Goal: Transaction & Acquisition: Register for event/course

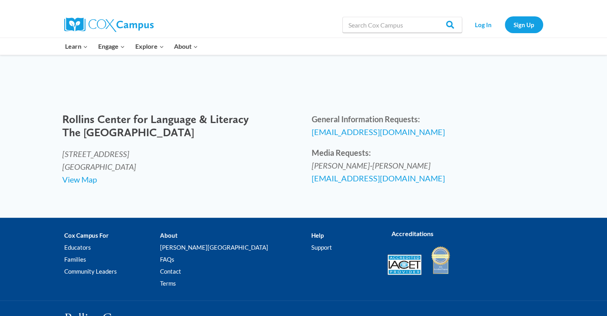
scroll to position [386, 0]
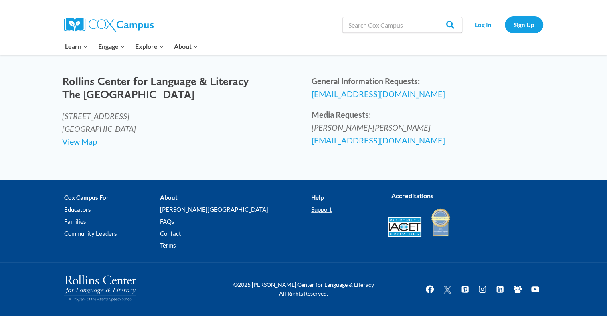
click at [311, 208] on link "Support" at bounding box center [343, 210] width 64 height 12
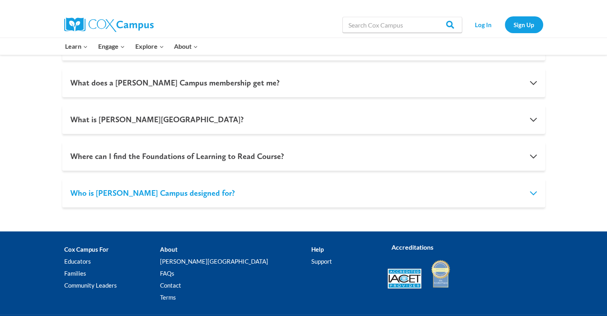
scroll to position [852, 0]
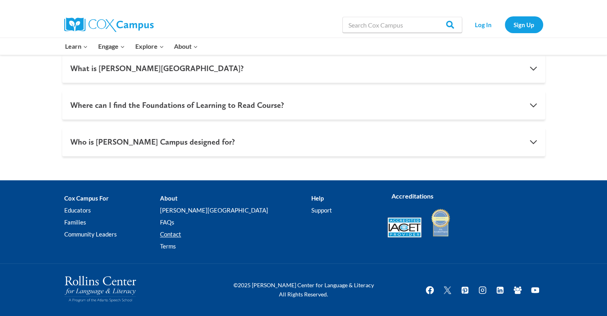
click at [194, 234] on link "Contact" at bounding box center [235, 234] width 151 height 12
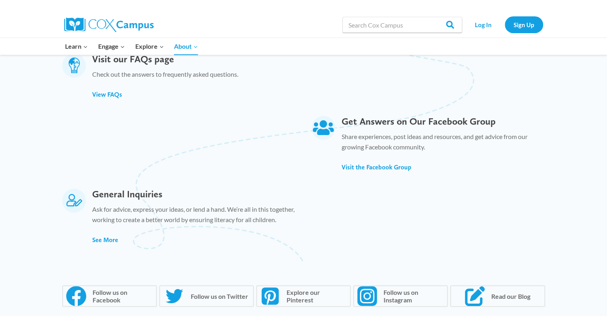
scroll to position [437, 0]
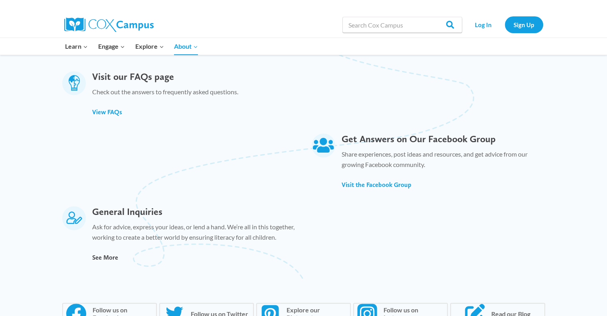
click at [104, 259] on span "See More" at bounding box center [105, 257] width 26 height 8
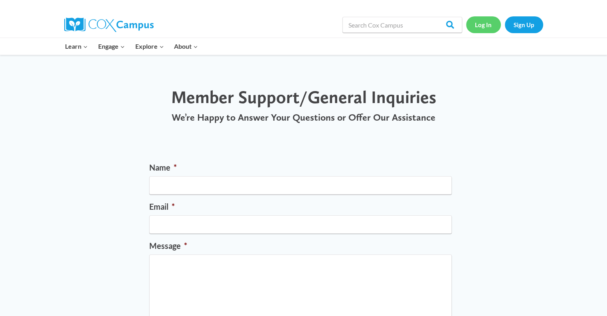
click at [478, 21] on link "Log In" at bounding box center [483, 24] width 35 height 16
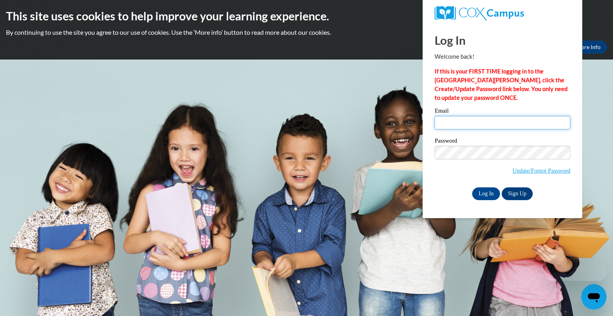
click at [484, 122] on input "Email" at bounding box center [503, 123] width 136 height 14
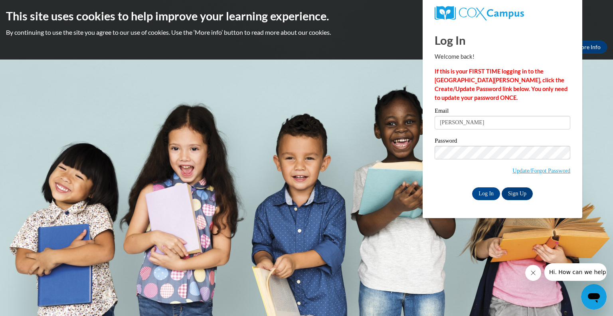
click at [361, 109] on body "This site uses cookies to help improve your learning experience. By continuing …" at bounding box center [306, 158] width 613 height 316
click at [600, 113] on body "This site uses cookies to help improve your learning experience. By continuing …" at bounding box center [306, 158] width 613 height 316
click at [351, 97] on body "This site uses cookies to help improve your learning experience. By continuing …" at bounding box center [306, 158] width 613 height 316
drag, startPoint x: 613, startPoint y: 118, endPoint x: 592, endPoint y: 114, distance: 20.7
click at [612, 118] on body "This site uses cookies to help improve your learning experience. By continuing …" at bounding box center [306, 158] width 613 height 316
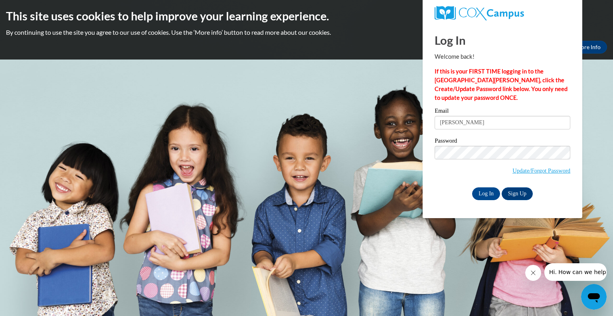
click at [591, 113] on body "This site uses cookies to help improve your learning experience. By continuing …" at bounding box center [306, 158] width 613 height 316
click at [468, 121] on input "tiffany" at bounding box center [503, 123] width 136 height 14
type input "t"
click at [301, 97] on body "This site uses cookies to help improve your learning experience. By continuing …" at bounding box center [306, 158] width 613 height 316
click at [589, 95] on body "This site uses cookies to help improve your learning experience. By continuing …" at bounding box center [306, 158] width 613 height 316
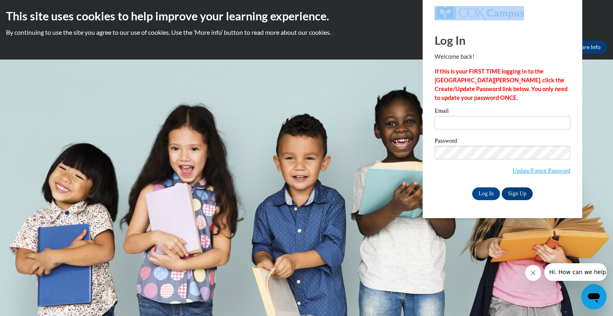
click at [589, 94] on body "This site uses cookies to help improve your learning experience. By continuing …" at bounding box center [306, 158] width 613 height 316
click at [314, 115] on body "This site uses cookies to help improve your learning experience. By continuing …" at bounding box center [306, 158] width 613 height 316
click at [469, 15] on img at bounding box center [479, 13] width 89 height 14
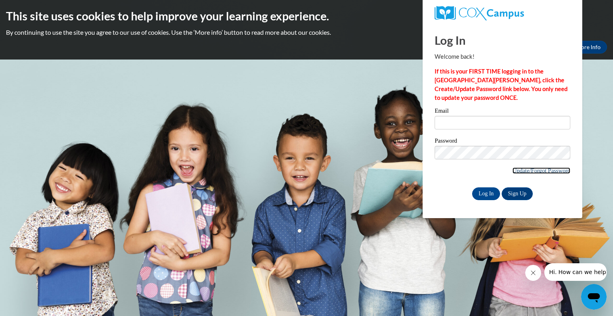
click at [532, 171] on link "Update/Forgot Password" at bounding box center [541, 170] width 58 height 6
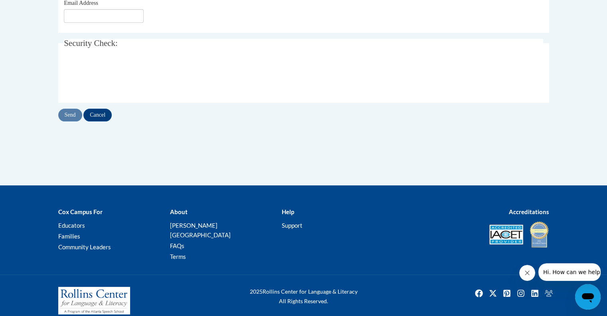
scroll to position [204, 0]
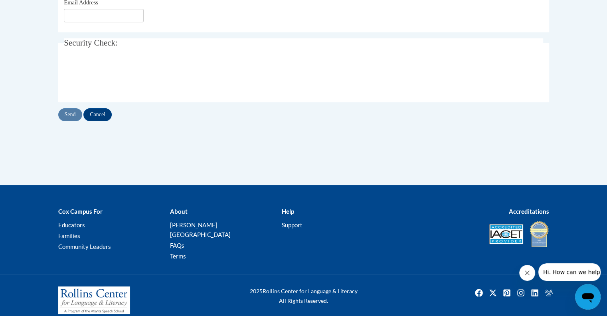
click at [572, 275] on span "Hi. How can we help?" at bounding box center [573, 272] width 60 height 6
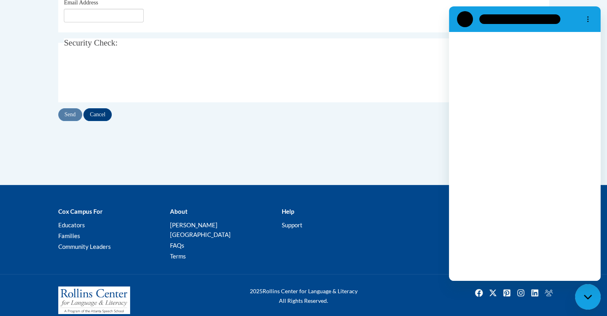
scroll to position [0, 0]
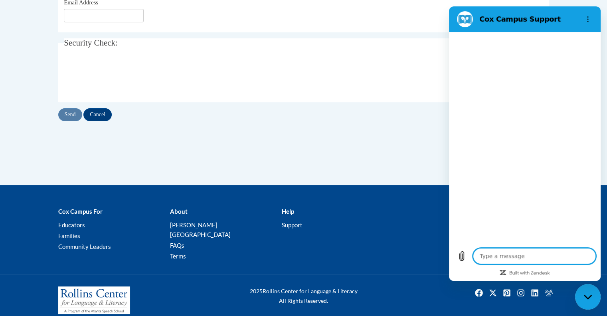
type textarea "x"
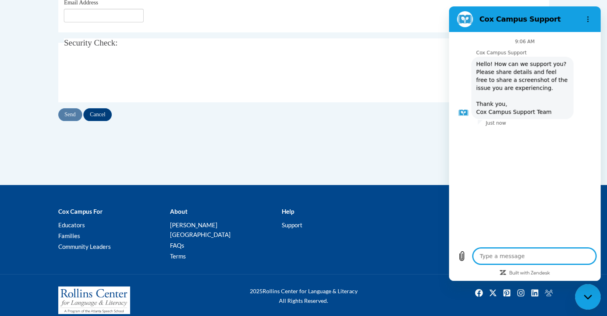
type textarea "I"
type textarea "x"
type textarea "I"
type textarea "x"
type textarea "I w"
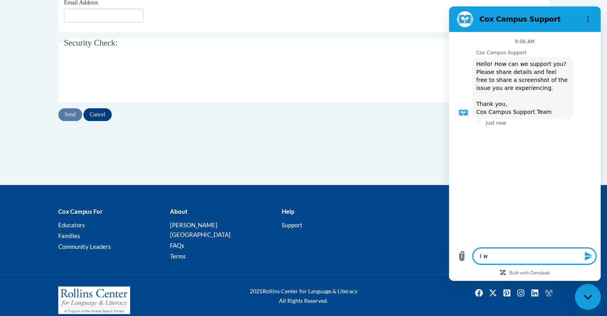
type textarea "x"
type textarea "I wa"
type textarea "x"
type textarea "I was"
type textarea "x"
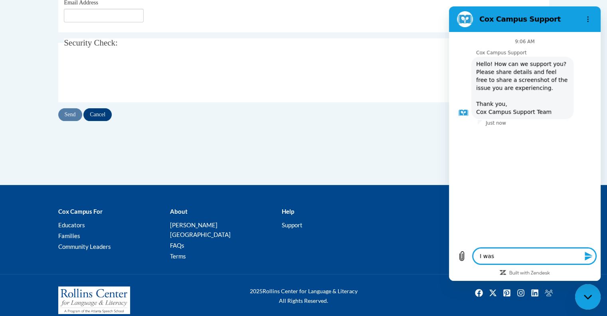
type textarea "I was"
type textarea "x"
type textarea "I was a"
type textarea "x"
type textarea "I was"
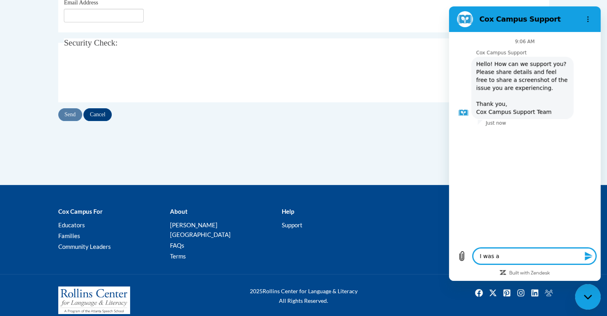
type textarea "x"
type textarea "I was"
type textarea "x"
type textarea "I wa"
type textarea "x"
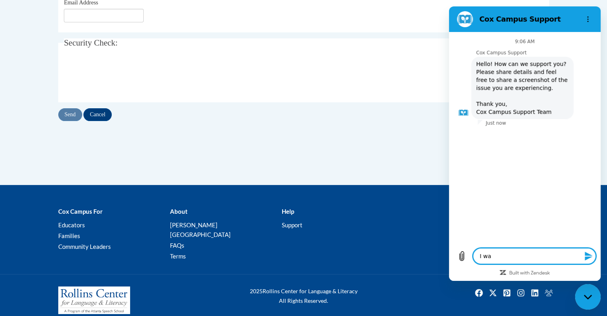
type textarea "I w"
type textarea "x"
type textarea "I"
type textarea "x"
type textarea "I c"
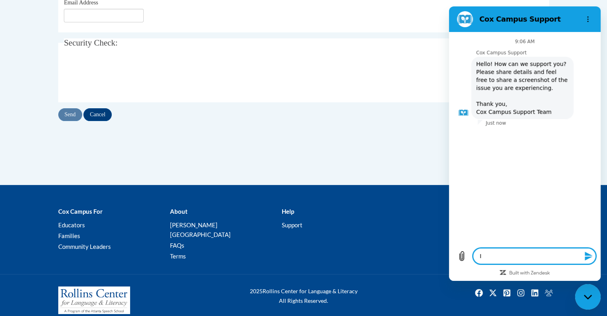
type textarea "x"
type textarea "I co"
type textarea "x"
type textarea "I com"
type textarea "x"
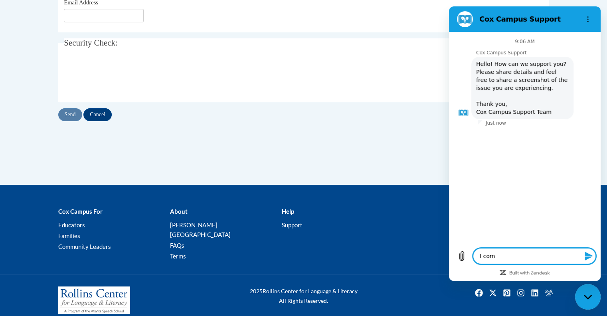
type textarea "I comp"
type textarea "x"
type textarea "I compl"
type textarea "x"
type textarea "I comple"
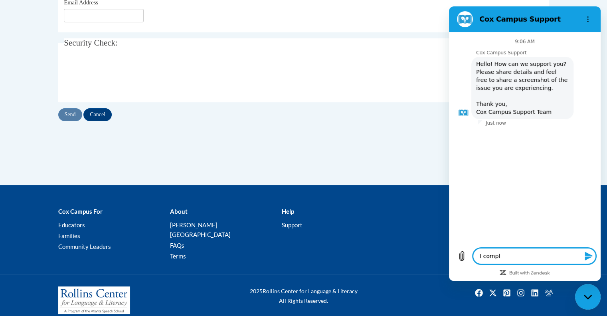
type textarea "x"
type textarea "I complet"
type textarea "x"
type textarea "I complete"
type textarea "x"
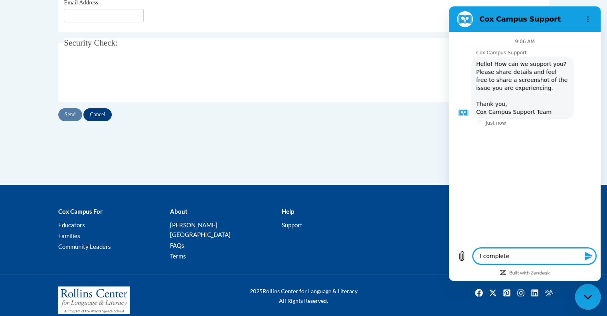
type textarea "I completed"
type textarea "x"
type textarea "I completed"
type textarea "x"
type textarea "I completed c"
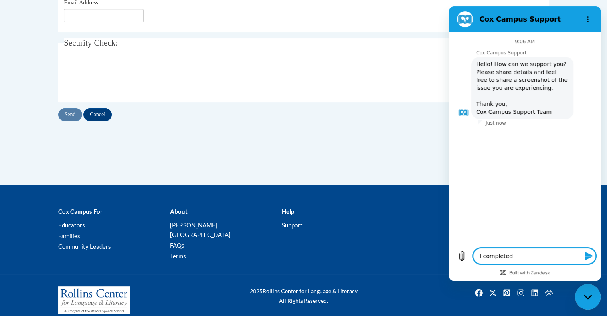
type textarea "x"
type textarea "I completed co"
type textarea "x"
type textarea "I completed cou"
type textarea "x"
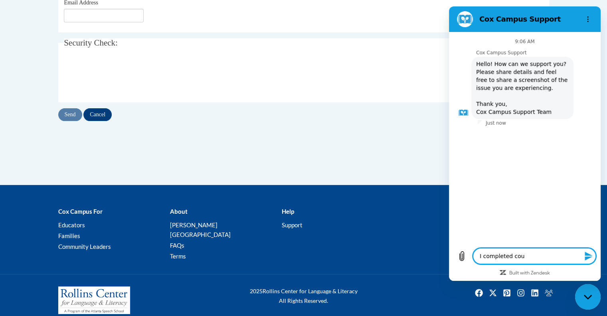
type textarea "I completed cour"
type textarea "x"
type textarea "I completed cours"
type textarea "x"
type textarea "I completed course"
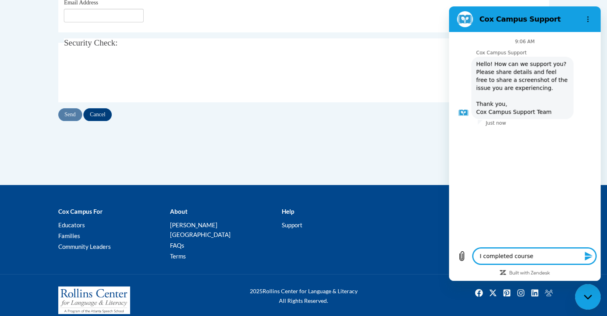
type textarea "x"
type textarea "I completed courses"
type textarea "x"
type textarea "I completed courses"
type textarea "x"
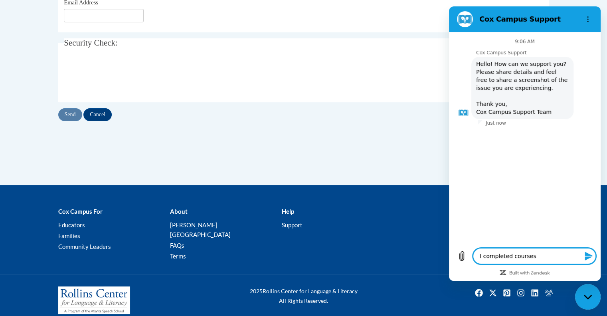
type textarea "I completed courses u"
type textarea "x"
type textarea "I completed courses un"
type textarea "x"
type textarea "I completed courses und"
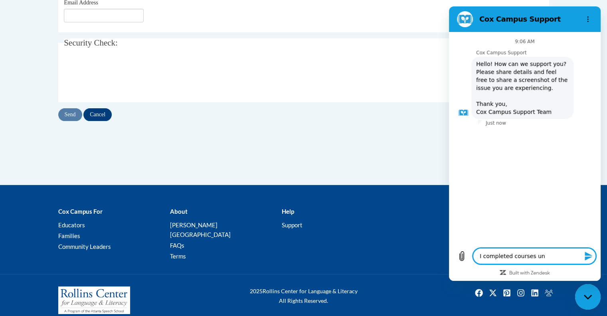
type textarea "x"
type textarea "I completed courses unde"
type textarea "x"
type textarea "I completed courses under"
type textarea "x"
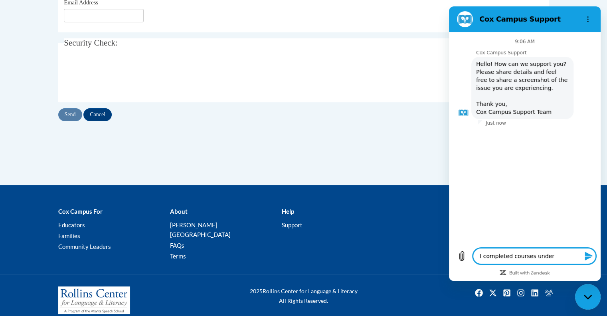
type textarea "I completed courses under"
type textarea "x"
type textarea "I completed courses under a"
type textarea "x"
type textarea "I completed courses under an"
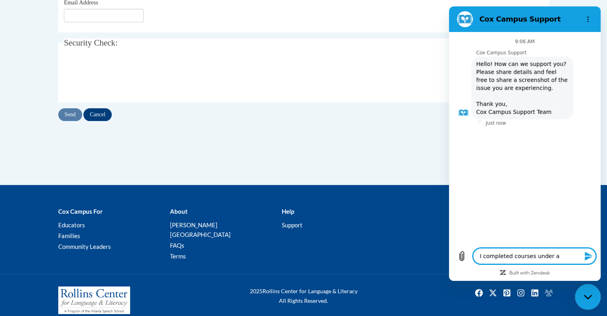
type textarea "x"
type textarea "I completed courses under ano"
type textarea "x"
type textarea "I completed courses under anot"
type textarea "x"
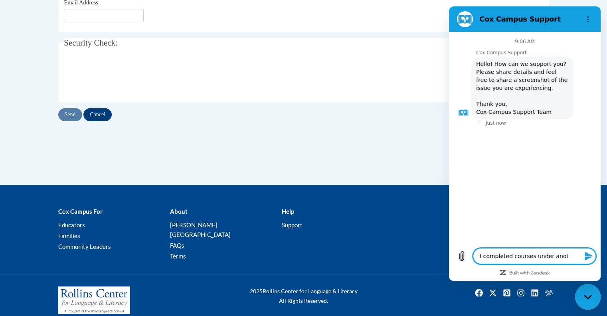
type textarea "I completed courses under anoth"
type textarea "x"
type textarea "I completed courses under anothe"
type textarea "x"
type textarea "I completed courses under another"
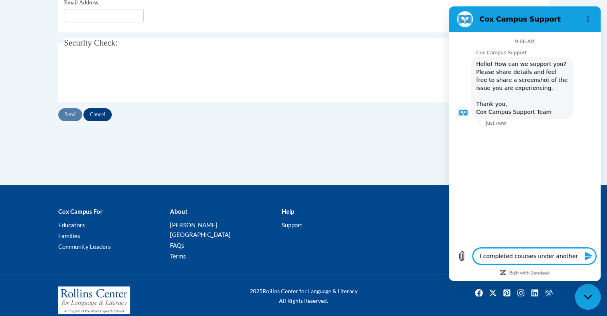
type textarea "x"
type textarea "I completed courses under another"
type textarea "x"
type textarea "I completed courses under another d"
type textarea "x"
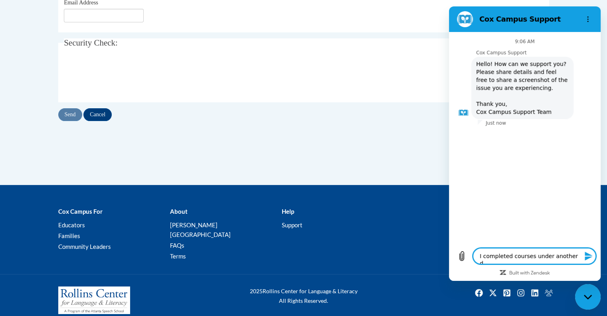
type textarea "I completed courses under another di"
type textarea "x"
type textarea "I completed courses under another dis"
type textarea "x"
type textarea "I completed courses under another dist"
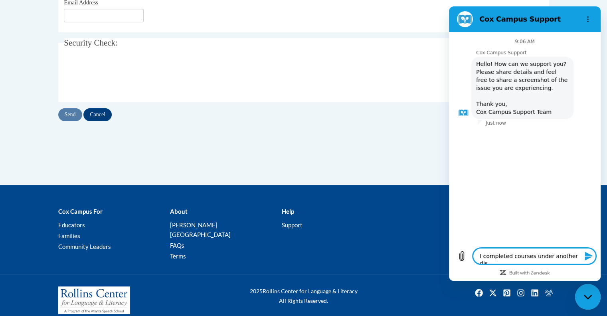
type textarea "x"
type textarea "I completed courses under another distr"
type textarea "x"
type textarea "I completed courses under another distri"
type textarea "x"
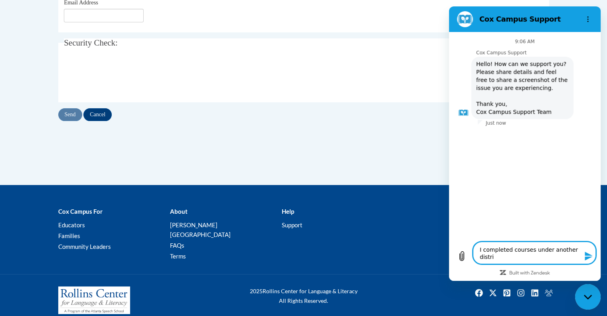
type textarea "I completed courses under another distric"
type textarea "x"
type textarea "I completed courses under another district"
type textarea "x"
type textarea "I completed courses under another district"
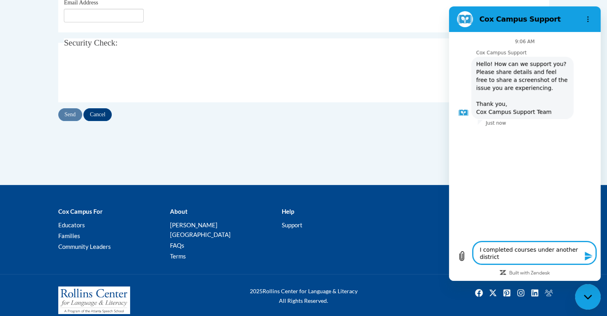
type textarea "x"
type textarea "I completed courses under another district a"
type textarea "x"
type textarea "I completed courses under another district an"
type textarea "x"
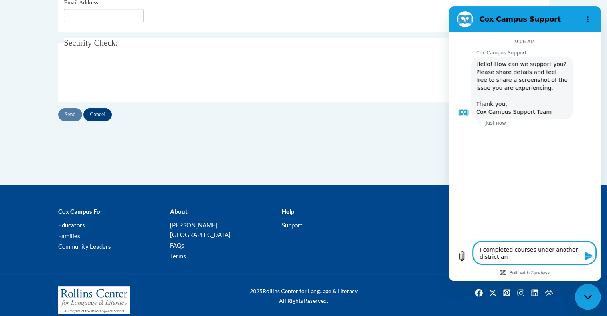
type textarea "I completed courses under another district and"
type textarea "x"
type textarea "I completed courses under another district and"
type textarea "x"
type textarea "I completed courses under another district and w"
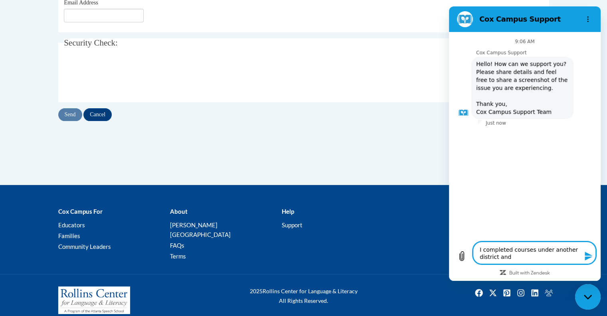
type textarea "x"
type textarea "I completed courses under another district and wa"
type textarea "x"
type textarea "I completed courses under another district and was"
type textarea "x"
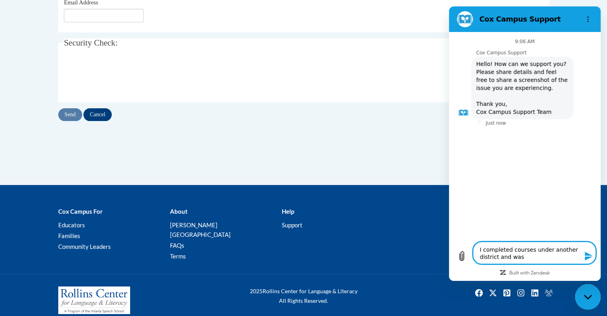
type textarea "I completed courses under another district and was"
type textarea "x"
type textarea "I completed courses under another district and was t"
type textarea "x"
type textarea "I completed courses under another district and was tr"
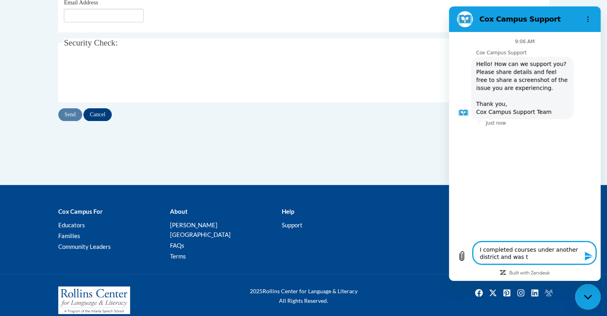
type textarea "x"
type textarea "I completed courses under another district and was try"
type textarea "x"
type textarea "I completed courses under another district and was tryi"
type textarea "x"
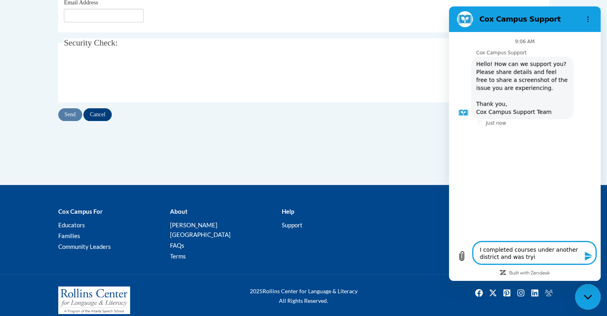
type textarea "I completed courses under another district and was tryin"
type textarea "x"
type textarea "I completed courses under another district and was trying"
type textarea "x"
type textarea "I completed courses under another district and was trying"
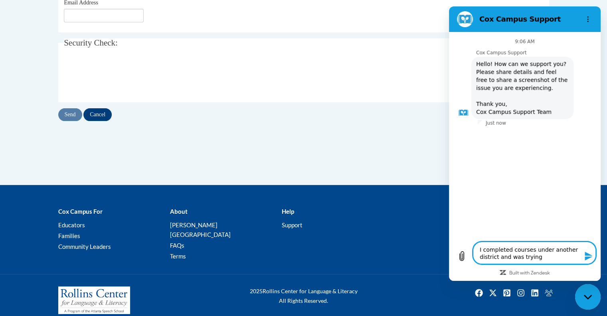
type textarea "x"
type textarea "I completed courses under another district and was trying t"
type textarea "x"
type textarea "I completed courses under another district and was trying to"
type textarea "x"
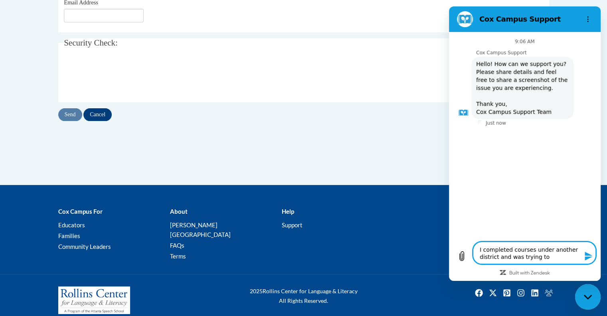
type textarea "I completed courses under another district and was trying to"
type textarea "x"
type textarea "I completed courses under another district and was trying to p"
type textarea "x"
type textarea "I completed courses under another district and was trying to pu"
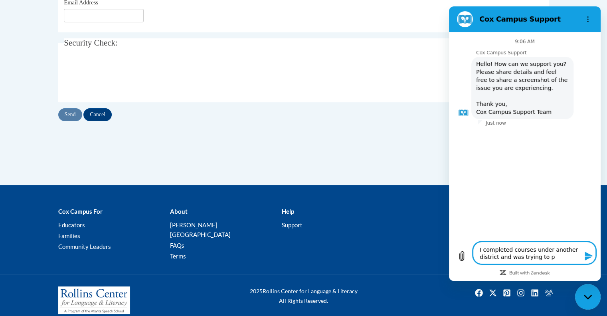
type textarea "x"
type textarea "I completed courses under another district and was trying to pul"
type textarea "x"
type textarea "I completed courses under another district and was trying to pull"
type textarea "x"
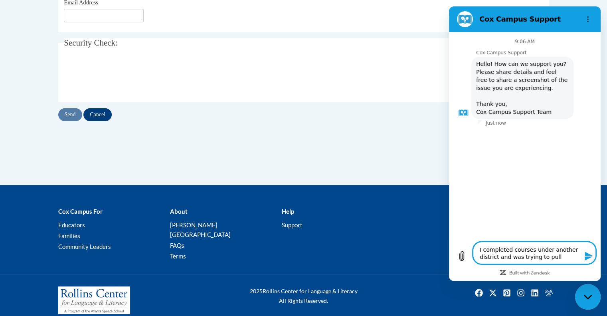
type textarea "I completed courses under another district and was trying to pull"
type textarea "x"
type textarea "I completed courses under another district and was trying to pull u"
type textarea "x"
type textarea "I completed courses under another district and was trying to pull up"
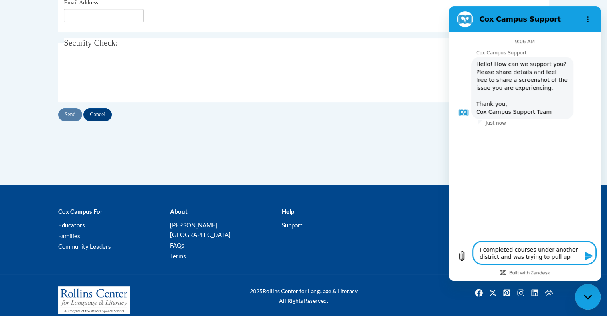
type textarea "x"
type textarea "I completed courses under another district and was trying to pull up"
type textarea "x"
type textarea "I completed courses under another district and was trying to pull up t"
type textarea "x"
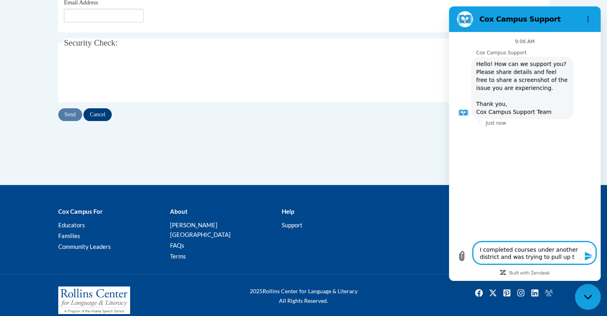
type textarea "I completed courses under another district and was trying to pull up tr"
type textarea "x"
type textarea "I completed courses under another district and was trying to pull up tra"
type textarea "x"
type textarea "I completed courses under another district and was trying to pull up tran"
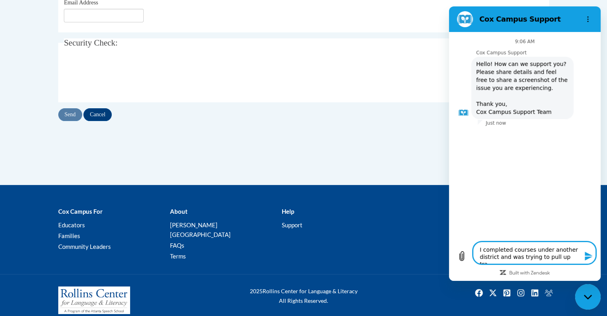
type textarea "x"
type textarea "I completed courses under another district and was trying to pull up trans"
type textarea "x"
type textarea "I completed courses under another district and was trying to pull up transc"
type textarea "x"
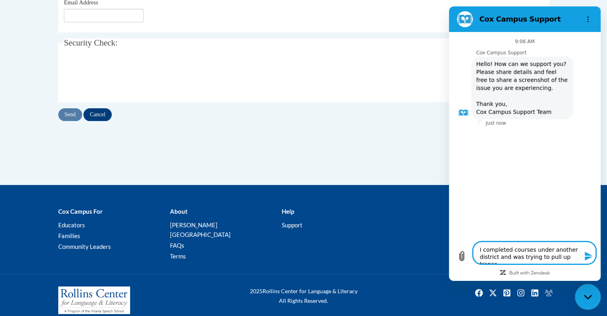
type textarea "I completed courses under another district and was trying to pull up transcr"
type textarea "x"
type textarea "I completed courses under another district and was trying to pull up transcri"
type textarea "x"
type textarea "I completed courses under another district and was trying to pull up transcrip"
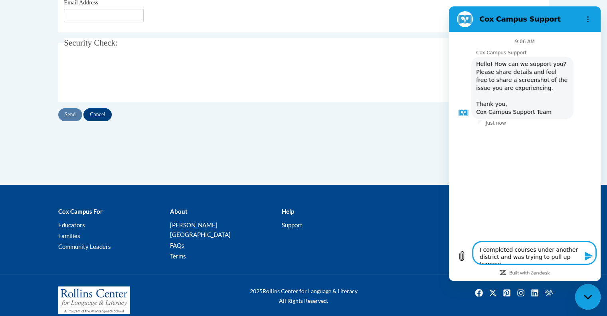
type textarea "x"
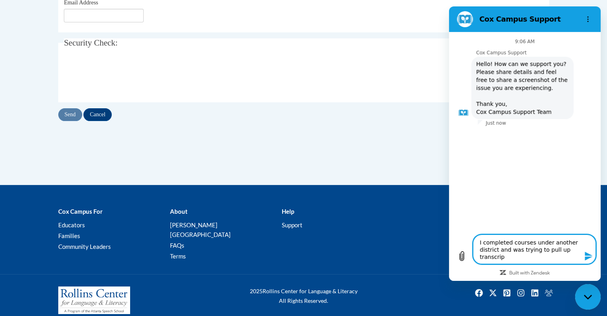
type textarea "I completed courses under another district and was trying to pull up transcript"
type textarea "x"
type textarea "I completed courses under another district and was trying to pull up transcripts"
type textarea "x"
type textarea "I completed courses under another district and was trying to pull up transcripts"
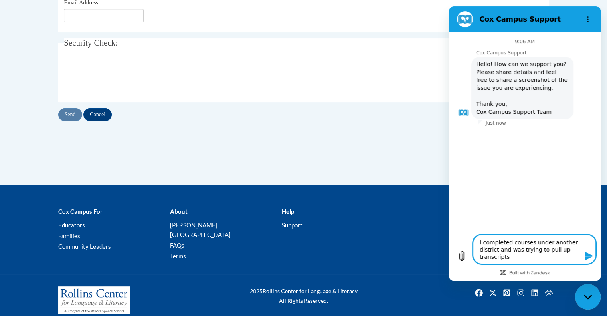
type textarea "x"
type textarea "I completed courses under another district and was trying to pull up transcript…"
type textarea "x"
type textarea "I completed courses under another district and was trying to pull up transcript…"
type textarea "x"
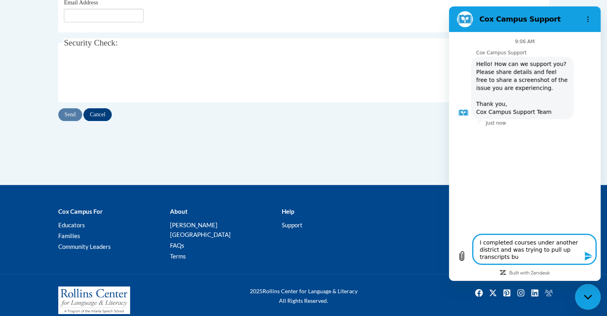
type textarea "I completed courses under another district and was trying to pull up transcript…"
type textarea "x"
type textarea "I completed courses under another district and was trying to pull up transcript…"
type textarea "x"
type textarea "I completed courses under another district and was trying to pull up transcript…"
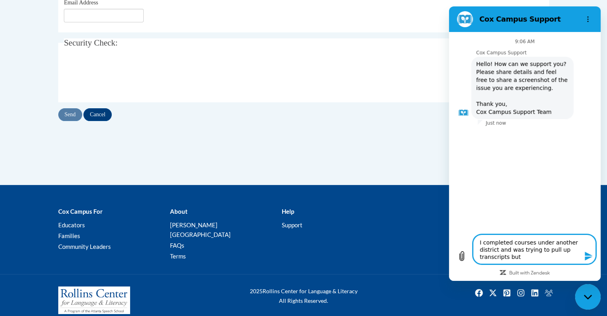
type textarea "x"
type textarea "I completed courses under another district and was trying to pull up transcript…"
type textarea "x"
type textarea "I completed courses under another district and was trying to pull up transcript…"
type textarea "x"
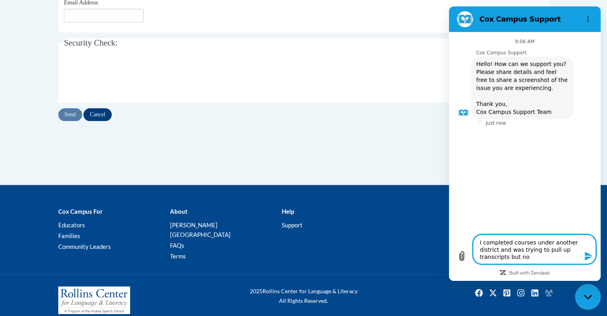
type textarea "I completed courses under another district and was trying to pull up transcript…"
type textarea "x"
type textarea "I completed courses under another district and was trying to pull up transcript…"
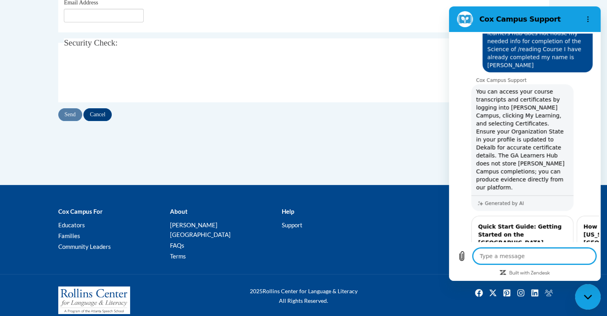
scroll to position [123, 0]
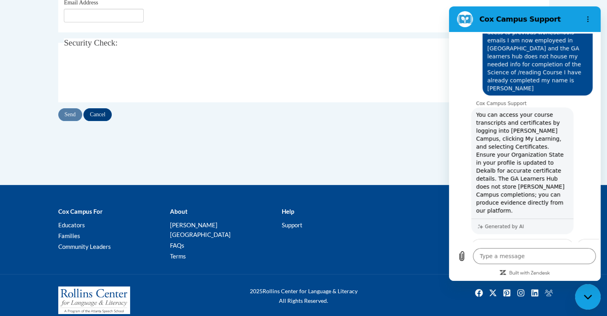
click at [336, 69] on div at bounding box center [303, 76] width 479 height 31
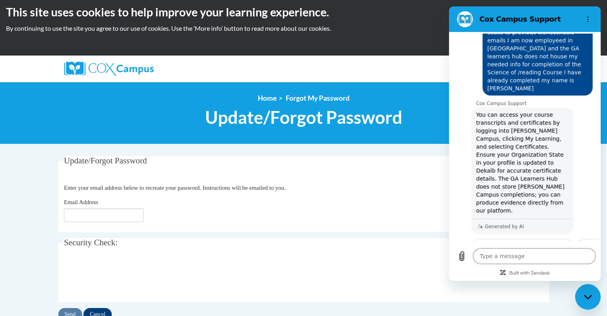
scroll to position [0, 0]
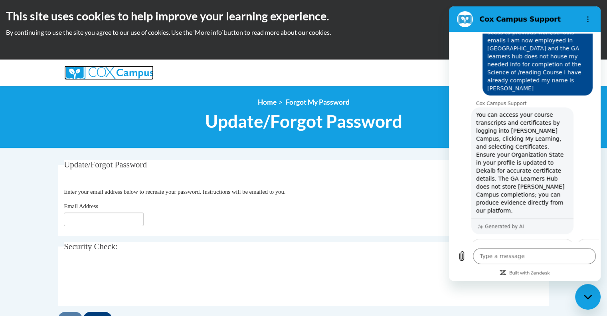
click at [117, 73] on img at bounding box center [108, 72] width 89 height 14
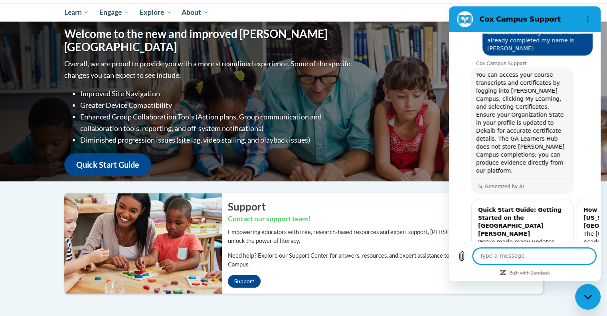
scroll to position [40, 0]
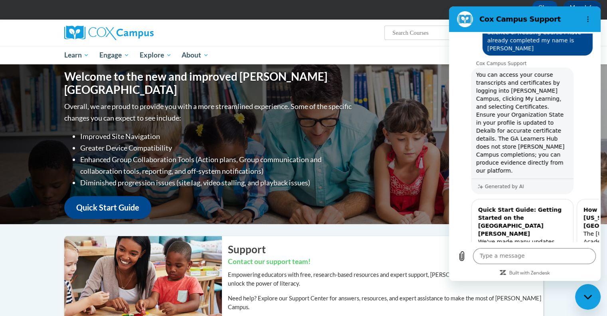
drag, startPoint x: 470, startPoint y: 18, endPoint x: 469, endPoint y: 30, distance: 11.6
click at [469, 30] on section "Cox Campus Support" at bounding box center [525, 19] width 152 height 26
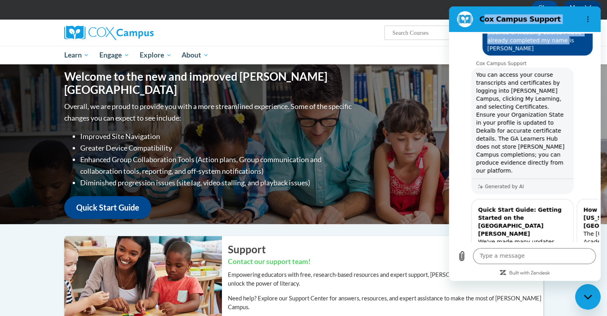
drag, startPoint x: 484, startPoint y: 14, endPoint x: 471, endPoint y: 40, distance: 28.2
click at [471, 40] on div "[PERSON_NAME] Campus Support 9:06 AM [PERSON_NAME] Campus Support [PERSON_NAME]…" at bounding box center [525, 143] width 152 height 274
click at [358, 45] on div "Sign Up Log In Search Search..." at bounding box center [303, 33] width 503 height 26
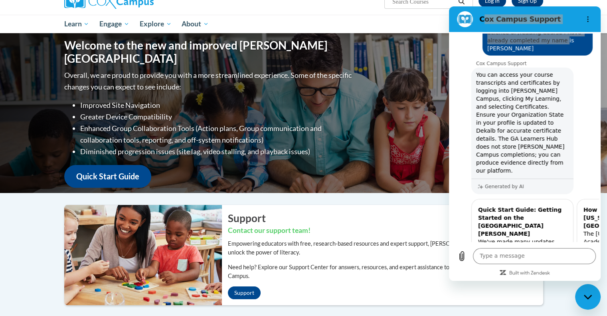
scroll to position [16, 0]
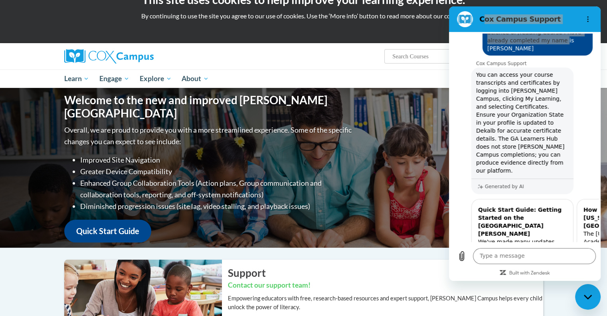
click at [417, 41] on div "This site uses cookies to help improve your learning experience. By continuing …" at bounding box center [303, 13] width 607 height 59
click at [388, 33] on div "Okay More Info" at bounding box center [303, 30] width 595 height 13
click at [320, 72] on ul "My Learning My Learning My Course Progress Certificates My Action Plans Group D…" at bounding box center [282, 78] width 446 height 18
click at [605, 61] on div "Sign Up Log In Search Search... Toggle navigation My Learning My Learning My Co…" at bounding box center [303, 65] width 607 height 45
click at [352, 70] on ul "My Learning My Learning My Course Progress Certificates My Action Plans Group D…" at bounding box center [282, 78] width 446 height 18
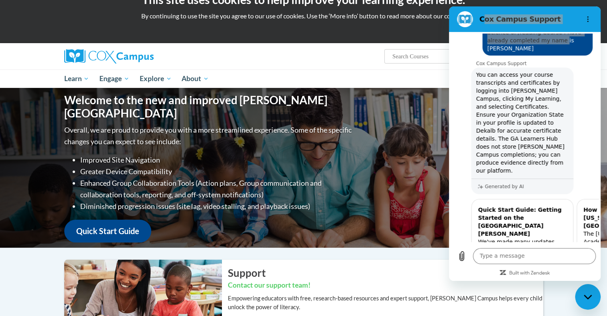
click at [334, 58] on div "Sign Up Log In Search Search..." at bounding box center [385, 53] width 327 height 20
click at [275, 80] on ul "My Learning My Learning My Course Progress Certificates My Action Plans Group D…" at bounding box center [282, 78] width 446 height 18
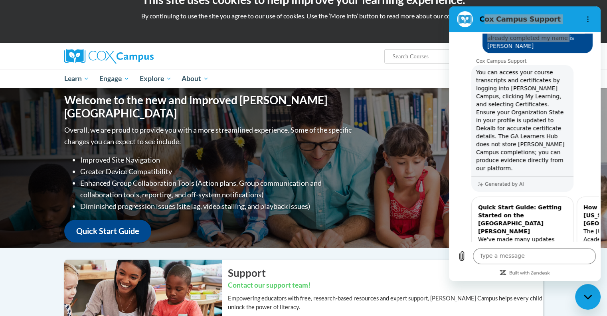
scroll to position [242, 0]
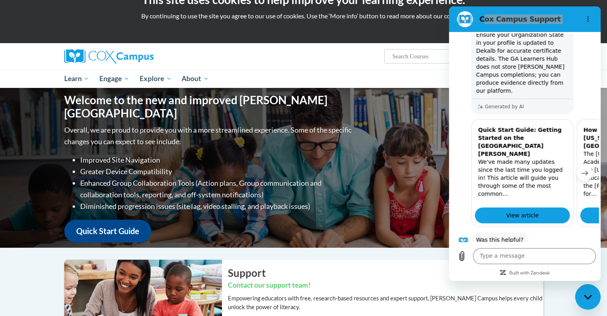
click at [349, 77] on ul "My Learning My Learning My Course Progress Certificates My Action Plans Group D…" at bounding box center [282, 78] width 446 height 18
click at [580, 295] on div "Close messaging window" at bounding box center [588, 297] width 24 height 24
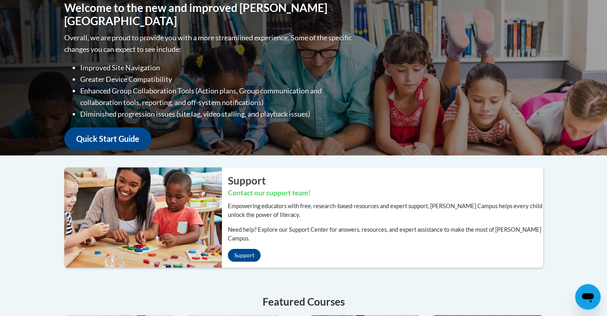
scroll to position [16, 0]
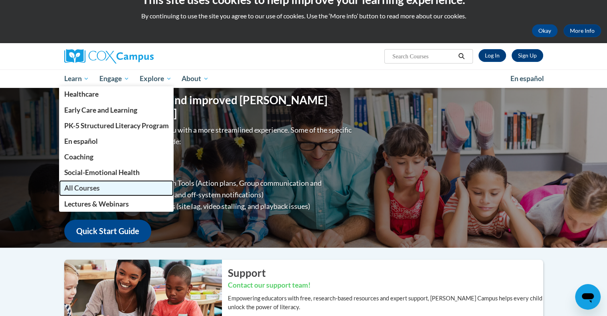
click at [72, 190] on span "All Courses" at bounding box center [82, 188] width 36 height 8
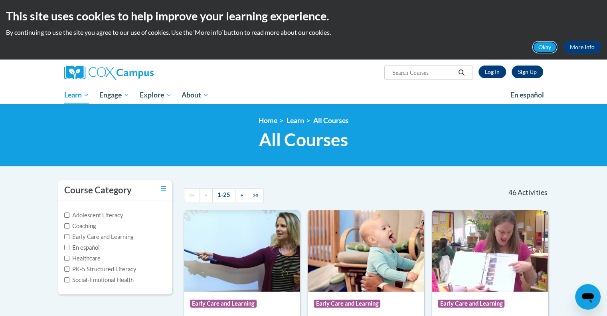
click at [538, 52] on button "Okay" at bounding box center [545, 47] width 26 height 13
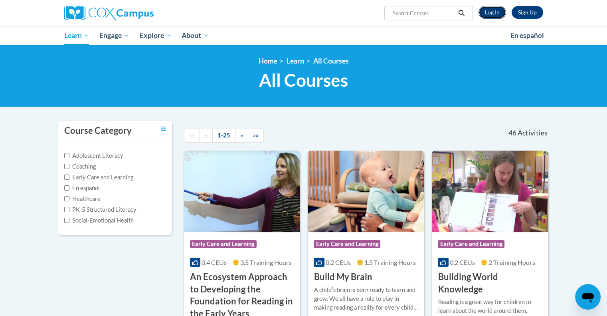
click at [493, 16] on link "Log In" at bounding box center [493, 12] width 28 height 13
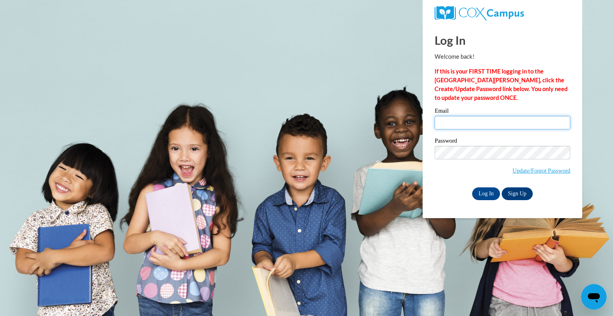
click at [467, 123] on input "Email" at bounding box center [503, 123] width 136 height 14
type input "[EMAIL_ADDRESS][DOMAIN_NAME]"
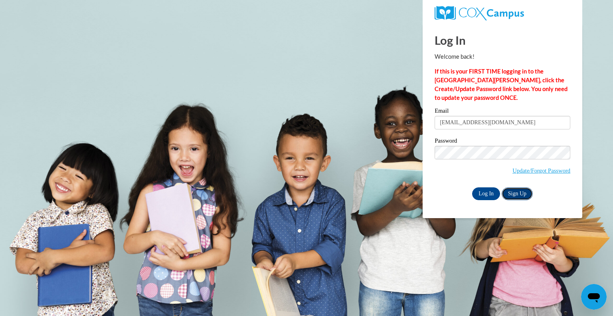
click at [520, 199] on link "Sign Up" at bounding box center [517, 193] width 31 height 13
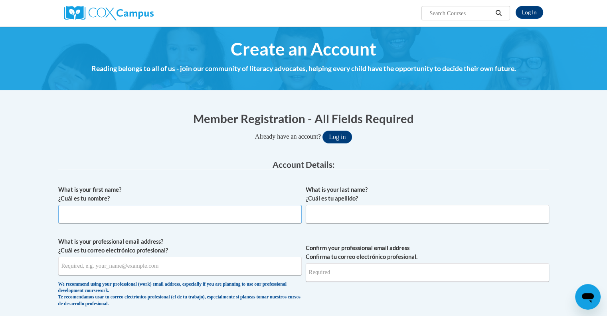
click at [126, 214] on input "What is your first name? ¿Cuál es tu nombre?" at bounding box center [179, 214] width 243 height 18
type input "Tiffany"
type input "Nesbit"
type input "mrsplummer1@gmail.com"
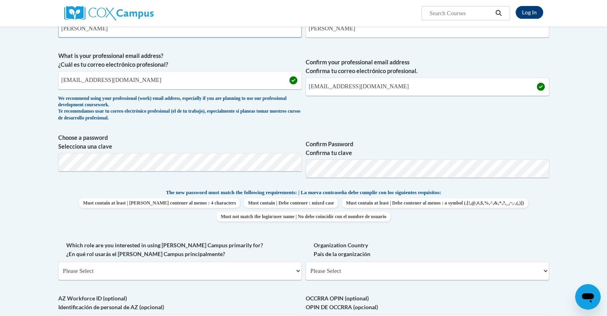
scroll to position [200, 0]
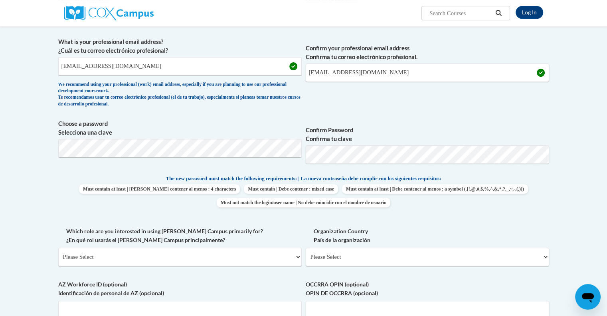
click at [277, 234] on label "Which role are you interested in using Cox Campus primarily for? ¿En qué rol us…" at bounding box center [179, 236] width 243 height 18
click at [277, 247] on select "Please Select College/University | Colegio/Universidad Community/Nonprofit Part…" at bounding box center [179, 256] width 243 height 18
click at [112, 261] on select "Please Select College/University | Colegio/Universidad Community/Nonprofit Part…" at bounding box center [179, 256] width 243 height 18
select select "fbf2d438-af2f-41f8-98f1-81c410e29de3"
click at [58, 247] on select "Please Select College/University | Colegio/Universidad Community/Nonprofit Part…" at bounding box center [179, 256] width 243 height 18
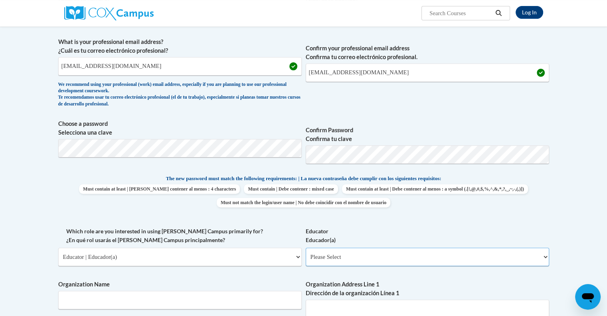
click at [378, 255] on select "Please Select Early Learning/Daycare Teacher/Family Home Care Provider | Maestr…" at bounding box center [427, 256] width 243 height 18
select select "8e40623d-54d0-45cd-9f92-5df65cd3f8cf"
click at [306, 247] on select "Please Select Early Learning/Daycare Teacher/Family Home Care Provider | Maestr…" at bounding box center [427, 256] width 243 height 18
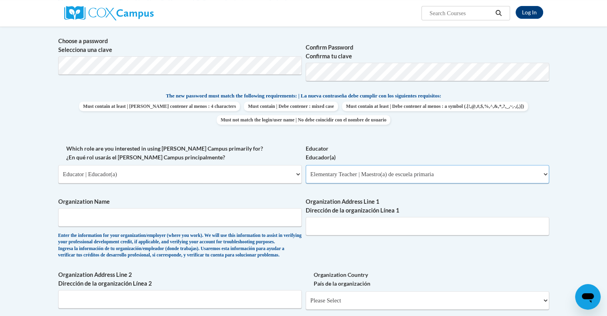
scroll to position [319, 0]
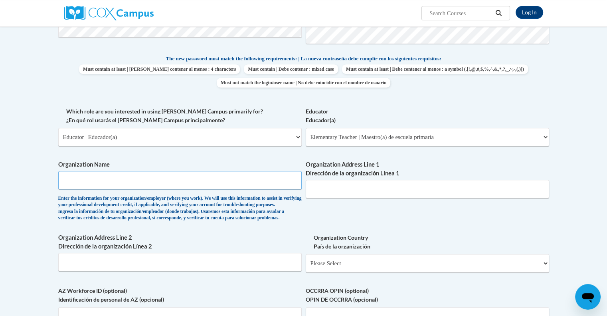
click at [192, 177] on input "Organization Name" at bounding box center [179, 180] width 243 height 18
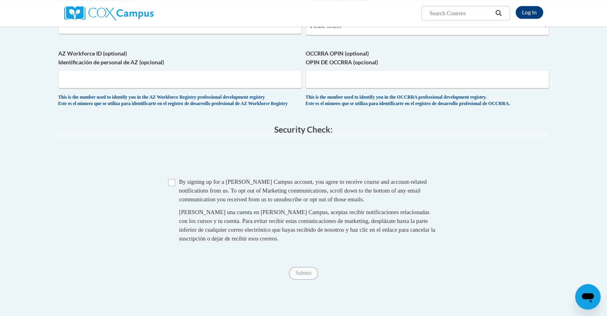
scroll to position [559, 0]
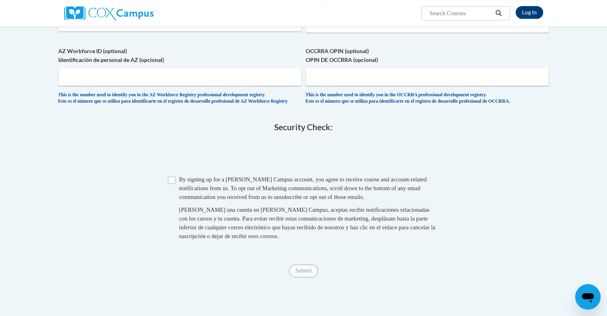
type input "Dekalb County"
click at [172, 184] on input "Checkbox" at bounding box center [171, 179] width 7 height 7
checkbox input "true"
click at [307, 277] on input "Submit" at bounding box center [303, 270] width 29 height 13
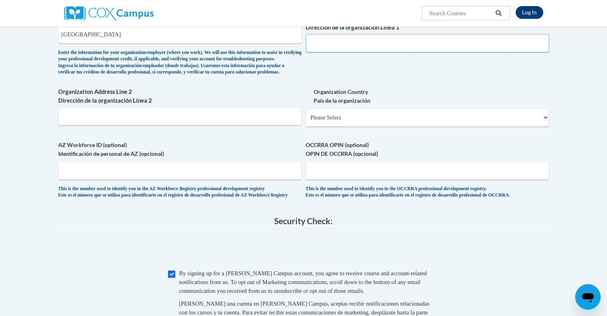
scroll to position [379, 0]
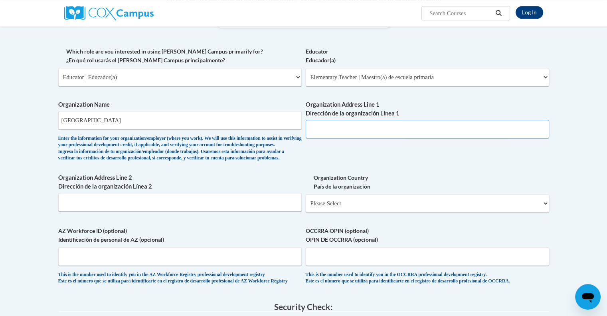
click at [369, 121] on input "Organization Address Line 1 Dirección de la organización Línea 1" at bounding box center [427, 129] width 243 height 18
paste input "1701 Mountain Industrial Boulevar"
type input "1701 Mountain Industrial Blvd"
paste input "Stone MountainGA30083"
type input "Stone MountainGA30083"
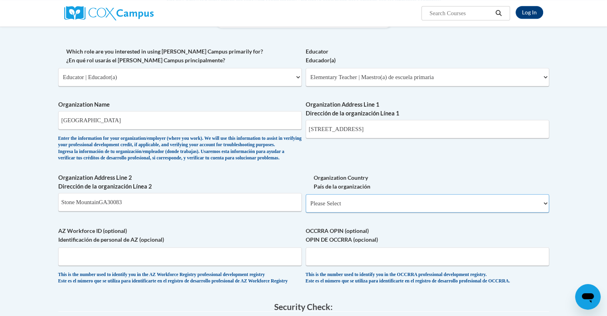
click at [360, 212] on select "Please Select United States | Estados Unidos Outside of the United States | Fue…" at bounding box center [427, 203] width 243 height 18
select select "ad49bcad-a171-4b2e-b99c-48b446064914"
click at [306, 207] on select "Please Select United States | Estados Unidos Outside of the United States | Fue…" at bounding box center [427, 203] width 243 height 18
select select
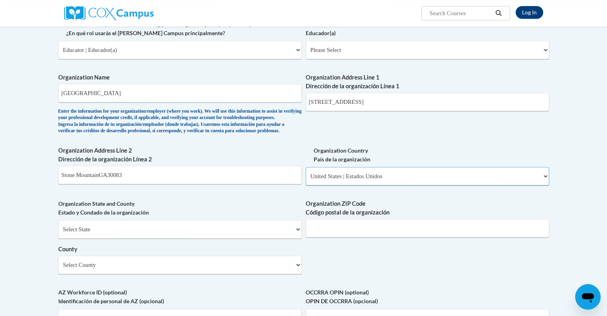
scroll to position [419, 0]
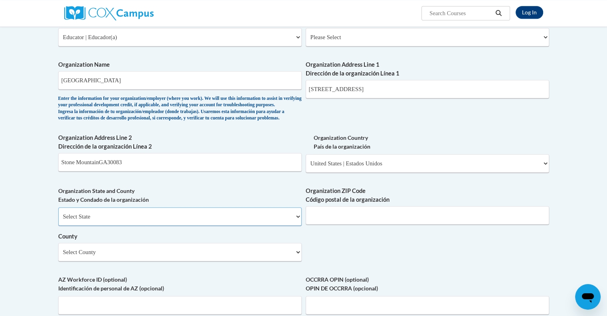
click at [155, 226] on select "Select State Alabama Alaska Arizona Arkansas California Colorado Connecticut De…" at bounding box center [179, 216] width 243 height 18
select select "Georgia"
click at [58, 220] on select "Select State Alabama Alaska Arizona Arkansas California Colorado Connecticut De…" at bounding box center [179, 216] width 243 height 18
click at [396, 224] on input "Organization ZIP Code Código postal de la organización" at bounding box center [427, 215] width 243 height 18
type input "30083"
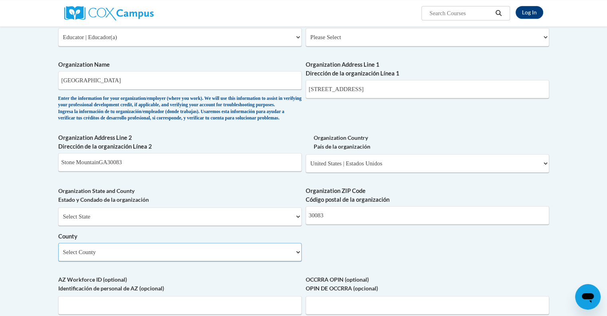
click at [217, 261] on select "Select County Appling Atkinson Bacon Baker Baldwin Banks Barrow Bartow Ben Hill…" at bounding box center [179, 252] width 243 height 18
select select "DeKalb"
click at [58, 255] on select "Select County Appling Atkinson Bacon Baker Baldwin Banks Barrow Bartow Ben Hill…" at bounding box center [179, 252] width 243 height 18
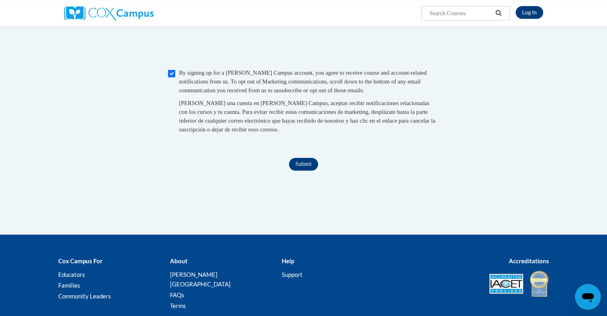
scroll to position [778, 0]
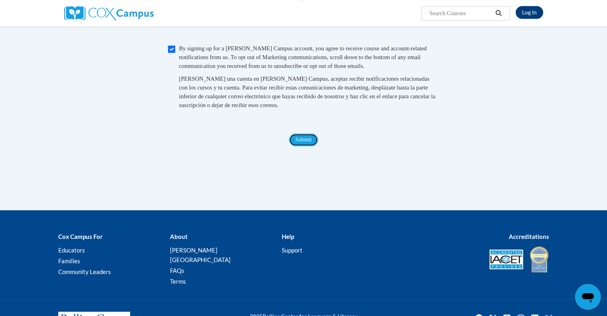
click at [302, 146] on input "Submit" at bounding box center [303, 139] width 29 height 13
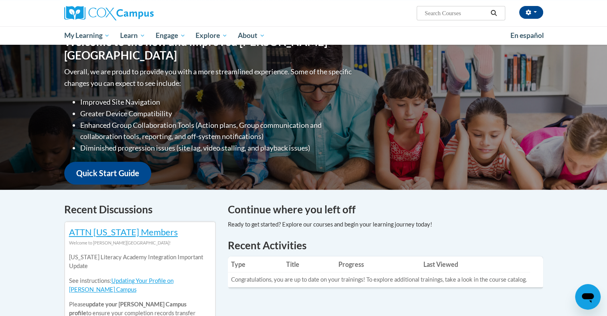
scroll to position [80, 0]
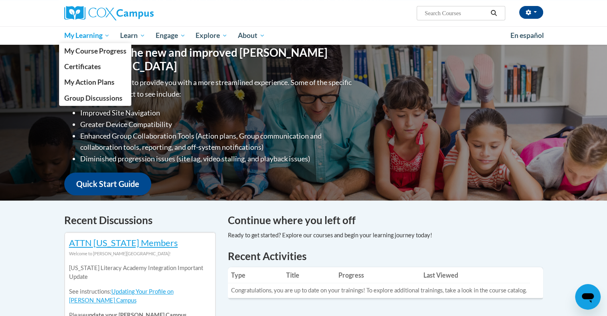
click at [83, 36] on span "My Learning" at bounding box center [87, 36] width 46 height 10
click at [79, 51] on span "My Course Progress" at bounding box center [95, 51] width 62 height 8
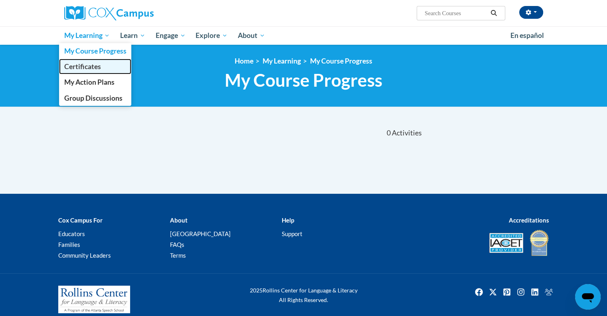
click at [79, 68] on span "Certificates" at bounding box center [82, 66] width 37 height 8
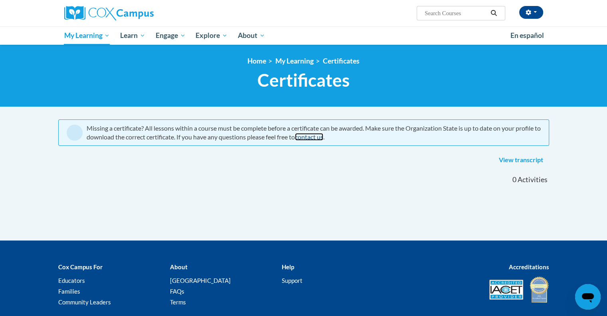
click at [313, 137] on link "contact us" at bounding box center [309, 137] width 28 height 8
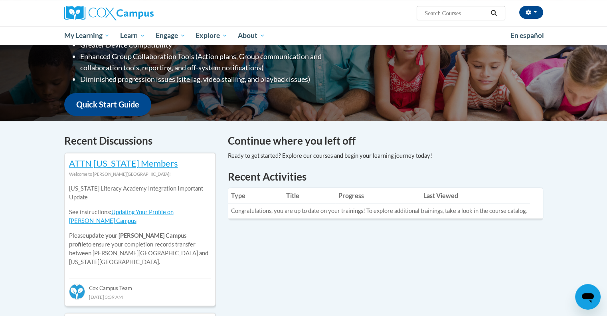
scroll to position [160, 0]
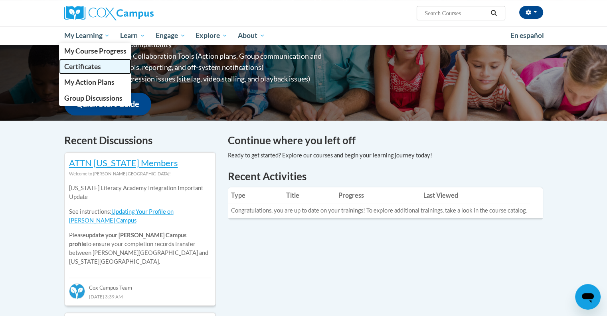
click at [85, 69] on span "Certificates" at bounding box center [82, 66] width 37 height 8
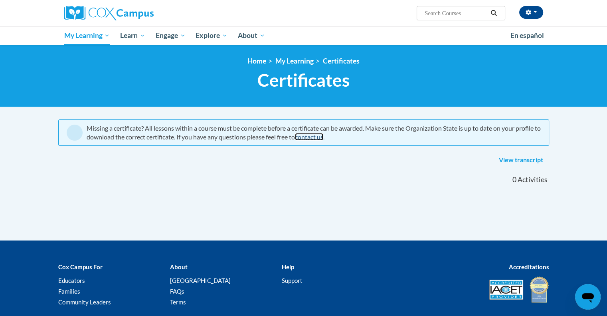
click at [323, 139] on link "contact us" at bounding box center [309, 137] width 28 height 8
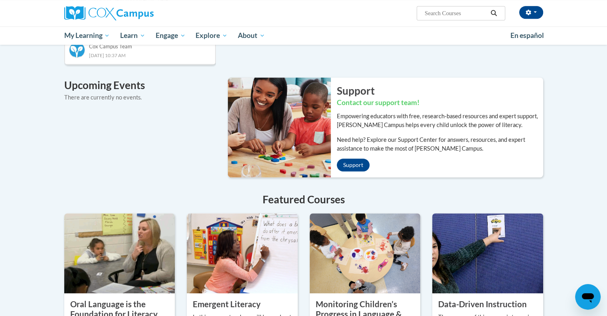
scroll to position [490, 0]
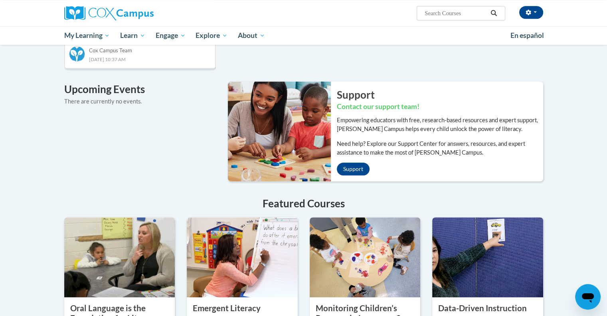
click at [354, 140] on div "Support Contact our support team! Empowering educators with free, research-base…" at bounding box center [440, 131] width 218 height 100
click at [348, 162] on link "Support" at bounding box center [353, 168] width 33 height 13
